Goal: Task Accomplishment & Management: Complete application form

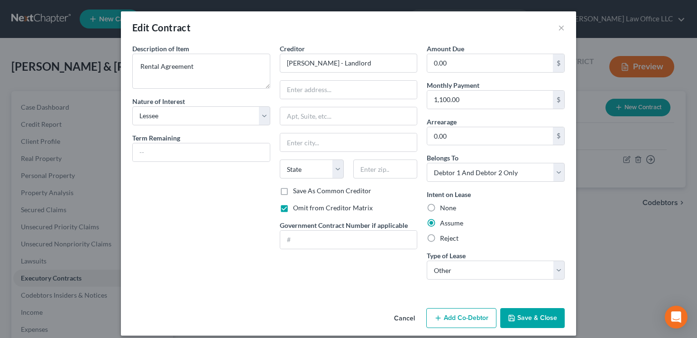
select select "3"
select select "2"
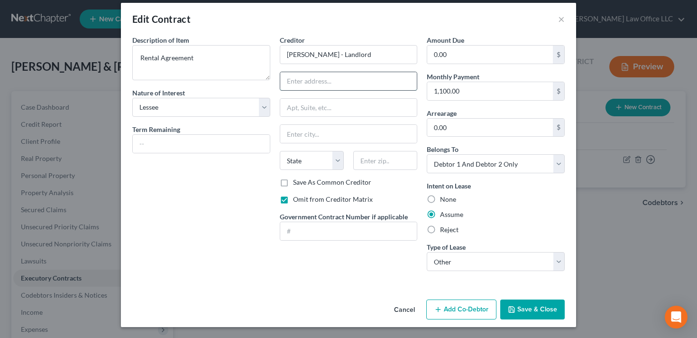
click at [338, 77] on input "text" at bounding box center [348, 81] width 137 height 18
paste input "[STREET_ADDRESS]"
type input "[STREET_ADDRESS]"
click at [312, 130] on input "text" at bounding box center [348, 134] width 137 height 18
type input "Torrington"
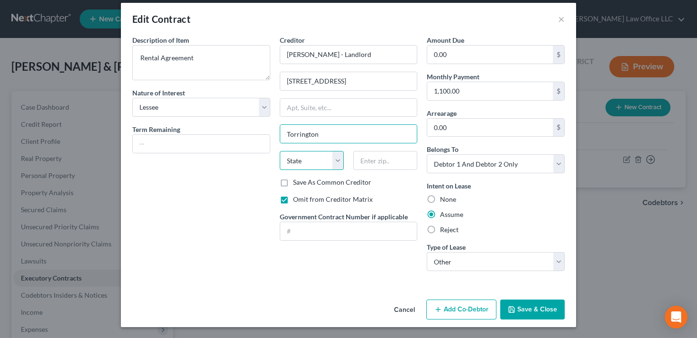
click at [296, 162] on select "State [US_STATE] AK AR AZ CA CO CT DE DC [GEOGRAPHIC_DATA] [GEOGRAPHIC_DATA] GU…" at bounding box center [312, 160] width 64 height 19
select select "6"
click at [280, 151] on select "State [US_STATE] AK AR AZ CA CO CT DE DC [GEOGRAPHIC_DATA] [GEOGRAPHIC_DATA] GU…" at bounding box center [312, 160] width 64 height 19
click at [384, 158] on input "text" at bounding box center [385, 160] width 64 height 19
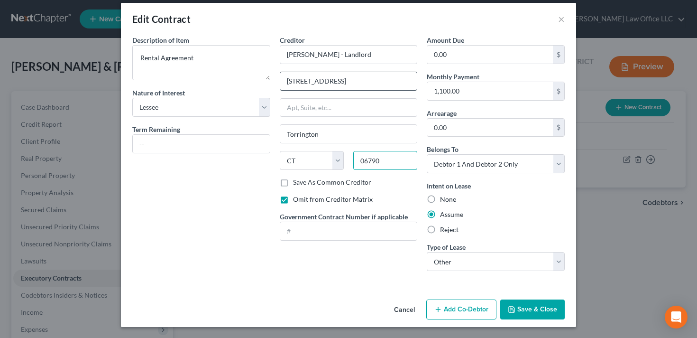
type input "06790"
drag, startPoint x: 400, startPoint y: 81, endPoint x: 384, endPoint y: 81, distance: 16.1
click at [384, 81] on input "[STREET_ADDRESS]" at bounding box center [348, 81] width 137 height 18
drag, startPoint x: 388, startPoint y: 82, endPoint x: 324, endPoint y: 78, distance: 64.1
click at [324, 78] on input "[STREET_ADDRESS]" at bounding box center [348, 81] width 137 height 18
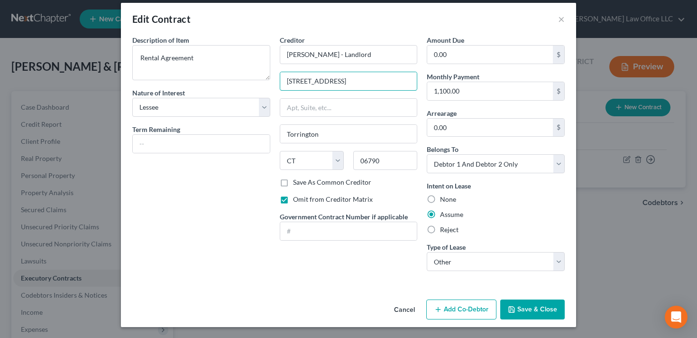
type input "[STREET_ADDRESS]"
click at [543, 311] on button "Save & Close" at bounding box center [532, 309] width 64 height 20
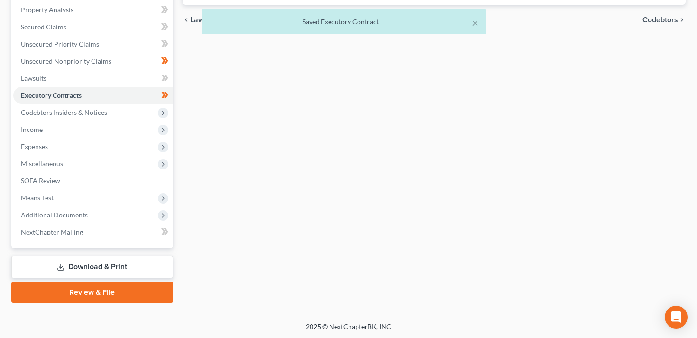
scroll to position [0, 0]
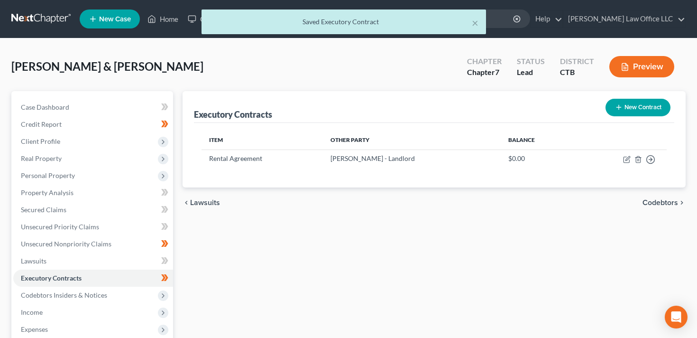
click at [650, 64] on button "Preview" at bounding box center [641, 66] width 65 height 21
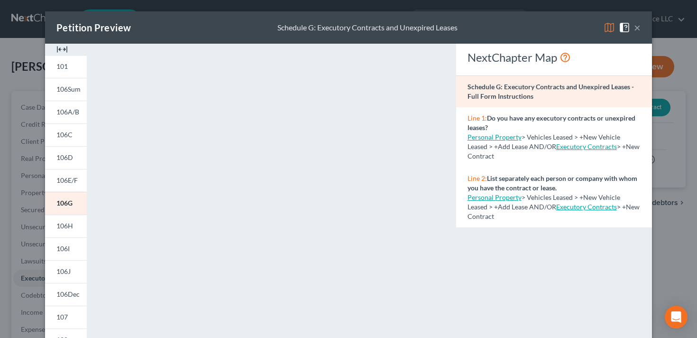
click at [636, 27] on button "×" at bounding box center [637, 27] width 7 height 11
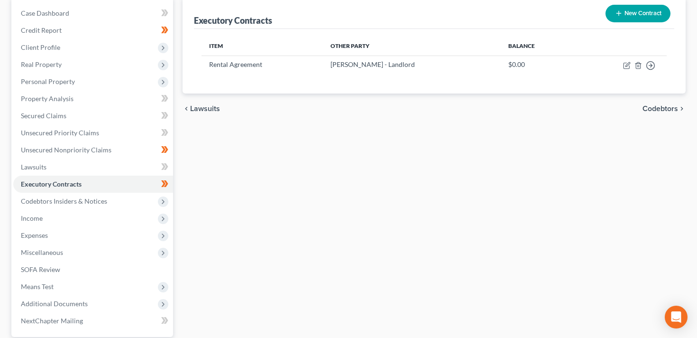
scroll to position [183, 0]
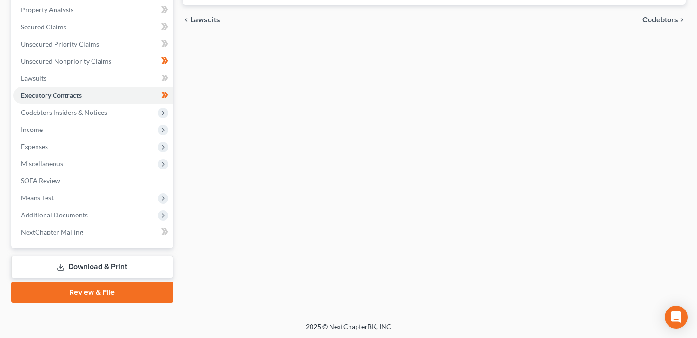
click at [101, 269] on link "Download & Print" at bounding box center [92, 267] width 162 height 22
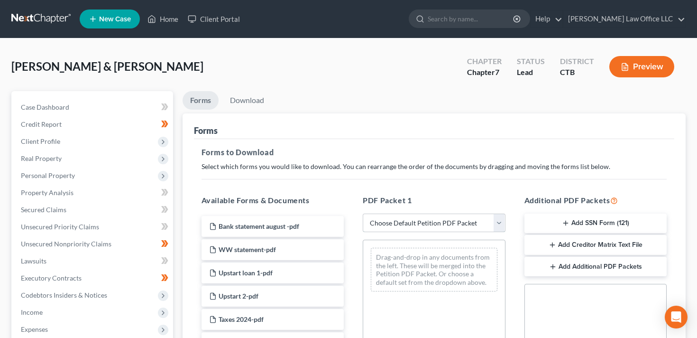
click at [466, 215] on select "Choose Default Petition PDF Packet Complete Bankruptcy Petition (all forms and …" at bounding box center [434, 222] width 143 height 19
select select "0"
click at [363, 213] on select "Choose Default Petition PDF Packet Complete Bankruptcy Petition (all forms and …" at bounding box center [434, 222] width 143 height 19
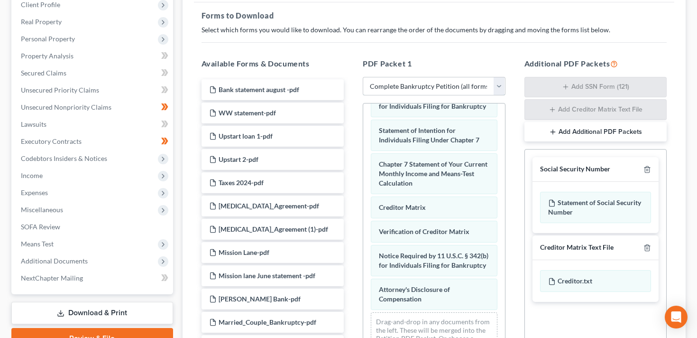
scroll to position [248, 0]
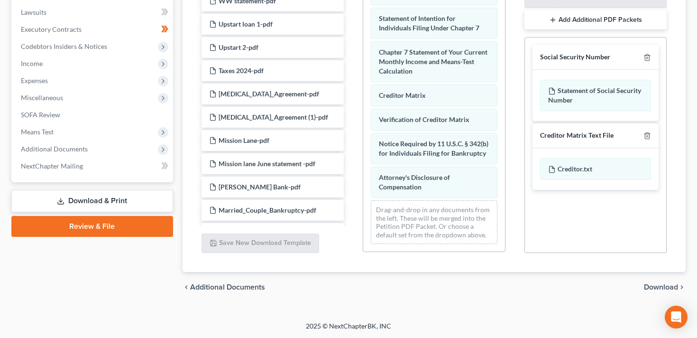
click at [653, 290] on span "Download" at bounding box center [661, 287] width 34 height 8
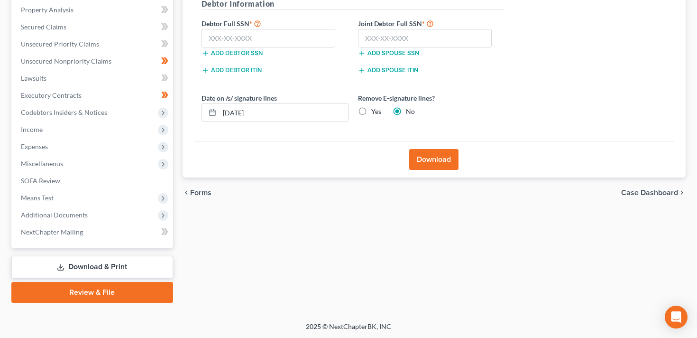
scroll to position [119, 0]
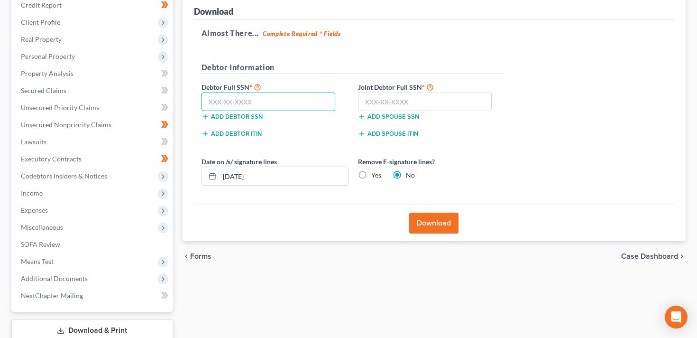
click at [245, 92] on input "text" at bounding box center [268, 101] width 134 height 19
paste input "044-50-0597"
type input "044-50-0597"
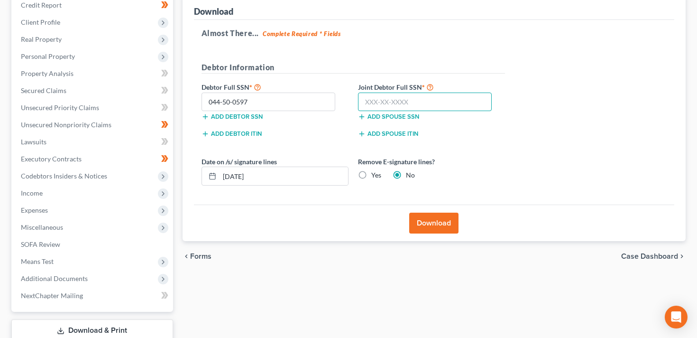
click at [389, 97] on input "text" at bounding box center [425, 101] width 134 height 19
paste input "044-66-6592"
type input "044-66-6592"
click at [436, 223] on button "Download" at bounding box center [433, 222] width 49 height 21
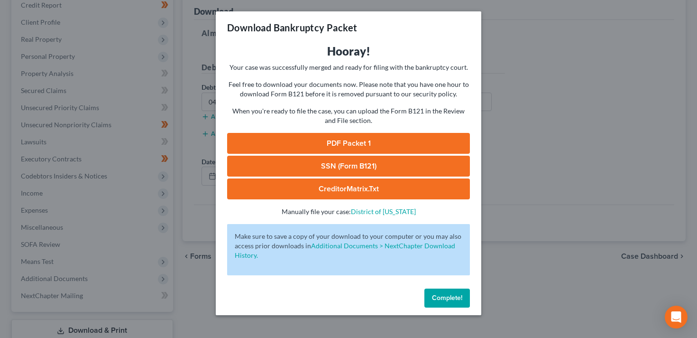
click at [342, 145] on link "PDF Packet 1" at bounding box center [348, 143] width 243 height 21
click at [364, 190] on link "CreditorMatrix.txt" at bounding box center [348, 188] width 243 height 21
click at [332, 166] on link "SSN (Form B121)" at bounding box center [348, 166] width 243 height 21
